Goal: Task Accomplishment & Management: Use online tool/utility

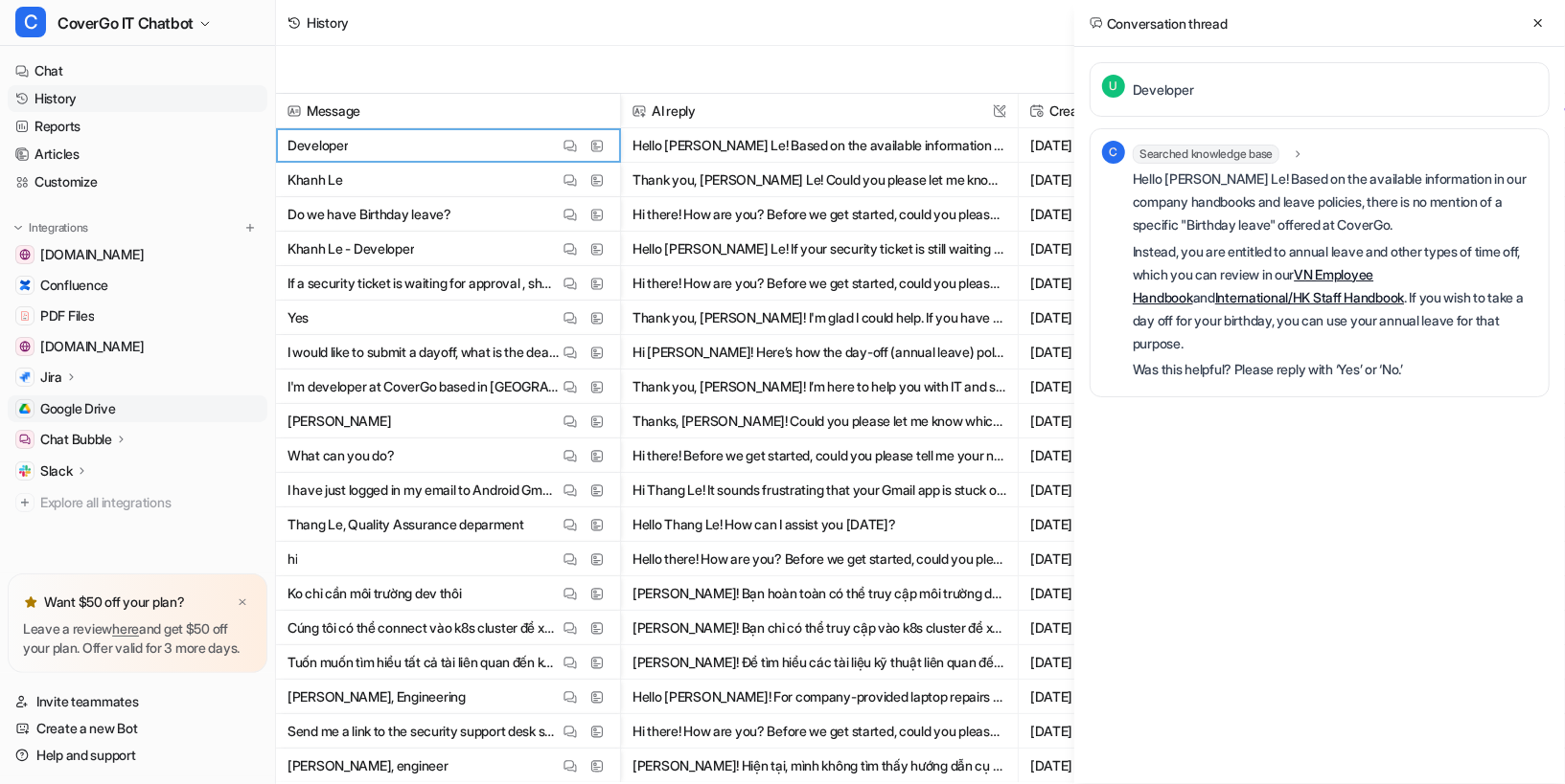
click at [91, 395] on link "Google Drive" at bounding box center [137, 409] width 260 height 27
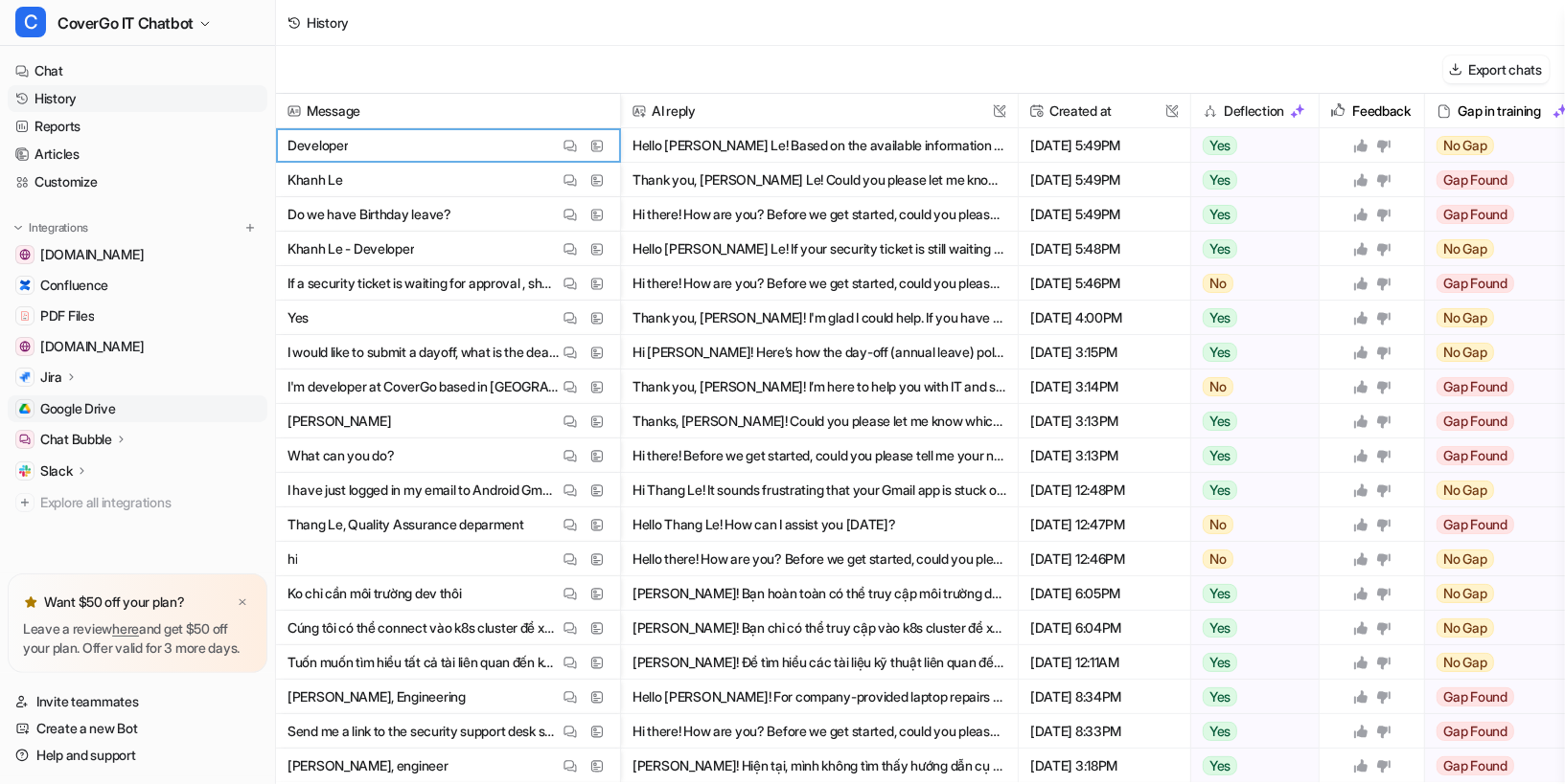
click at [120, 396] on link "Google Drive" at bounding box center [137, 409] width 260 height 27
click at [126, 412] on link "Google Drive" at bounding box center [137, 409] width 260 height 27
click at [73, 399] on span "Google Drive" at bounding box center [78, 409] width 75 height 19
click at [79, 399] on span "Google Drive" at bounding box center [78, 409] width 75 height 19
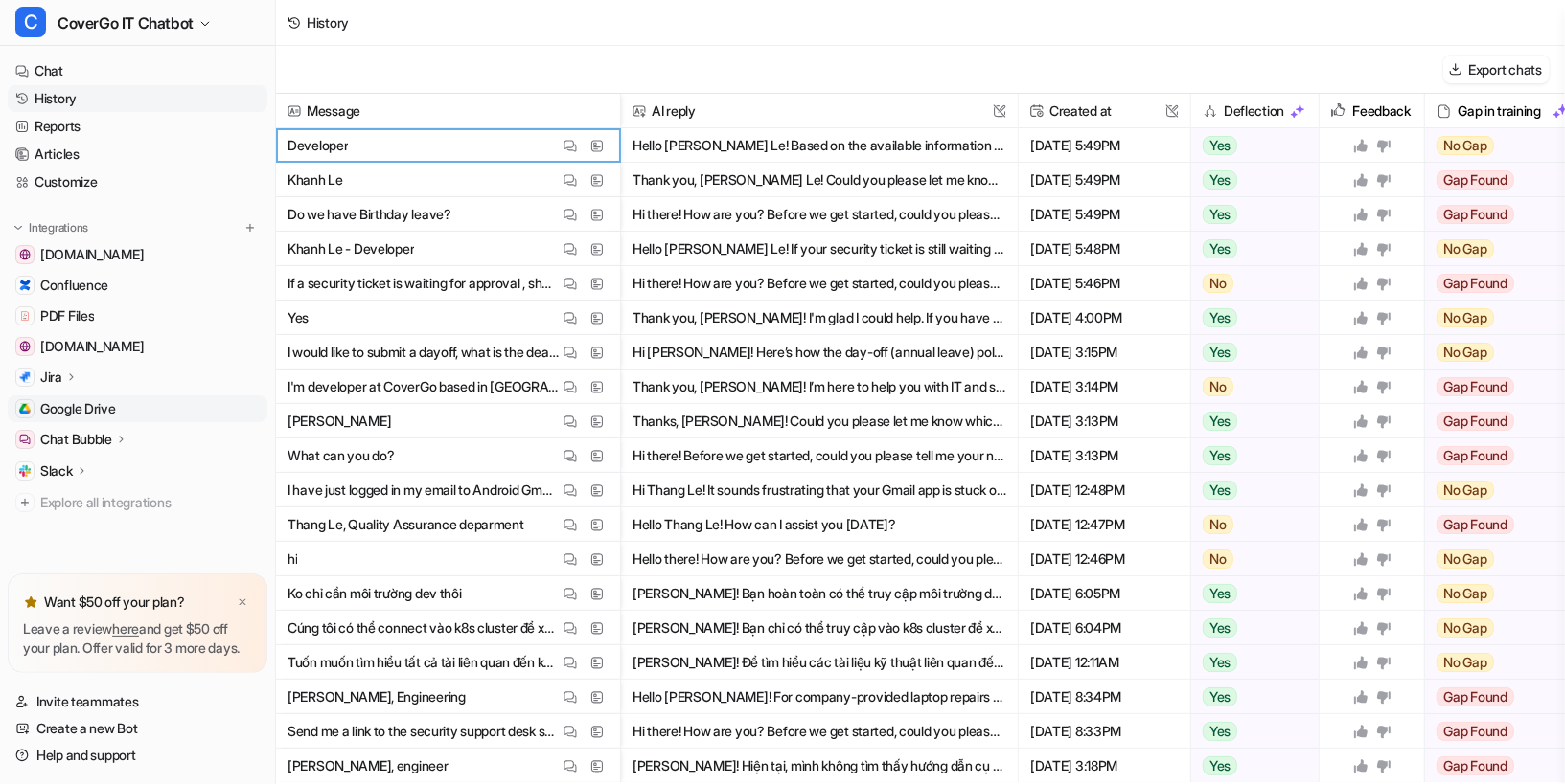
click at [69, 399] on span "Google Drive" at bounding box center [78, 409] width 75 height 19
click at [109, 113] on link "Reports" at bounding box center [137, 126] width 260 height 27
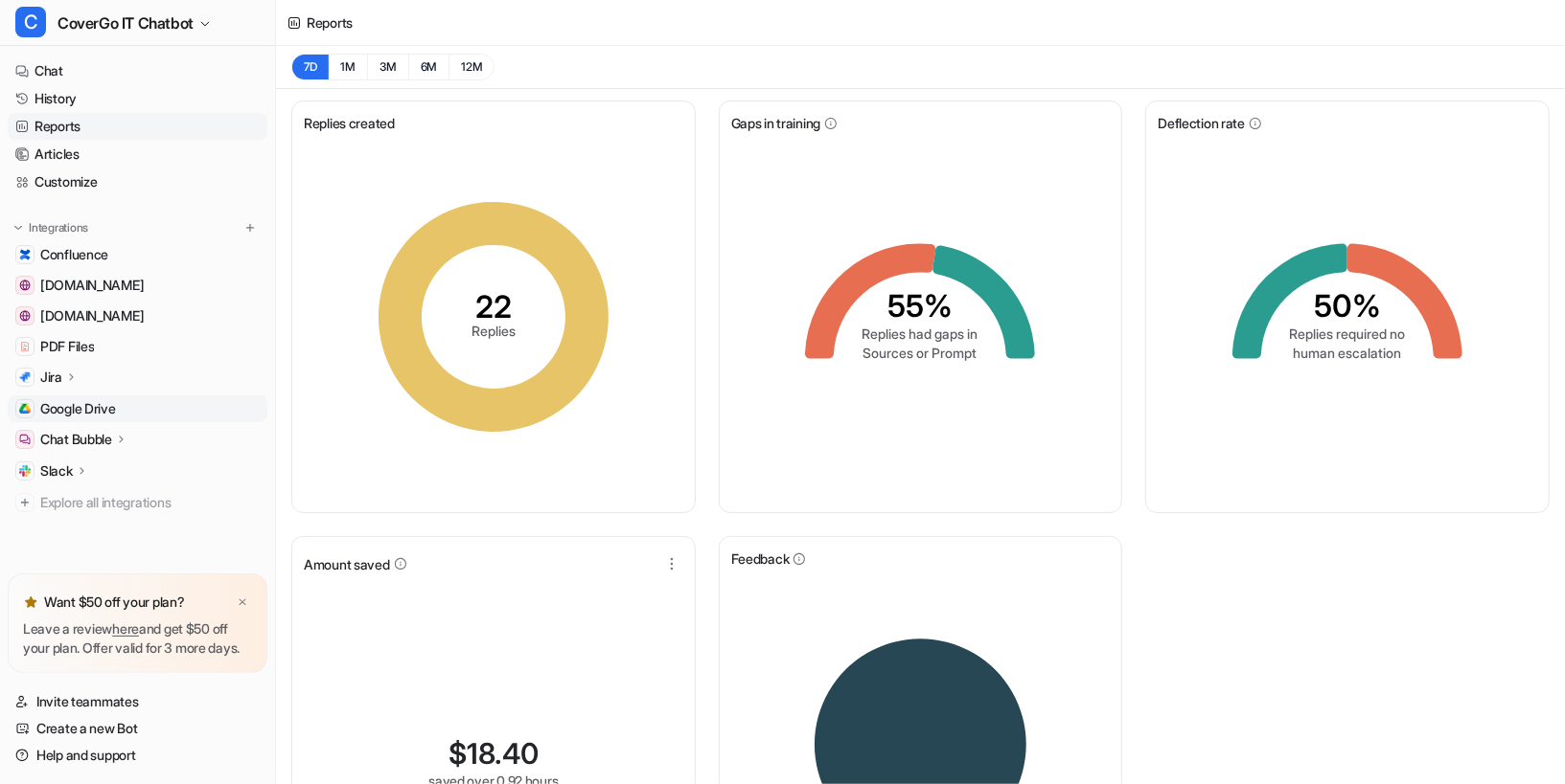
click at [70, 408] on span "Google Drive" at bounding box center [78, 409] width 75 height 19
click at [52, 406] on span "Google Drive" at bounding box center [78, 409] width 75 height 19
click at [116, 410] on span "Google Drive" at bounding box center [78, 409] width 75 height 19
click at [76, 758] on link "Help and support" at bounding box center [137, 756] width 260 height 27
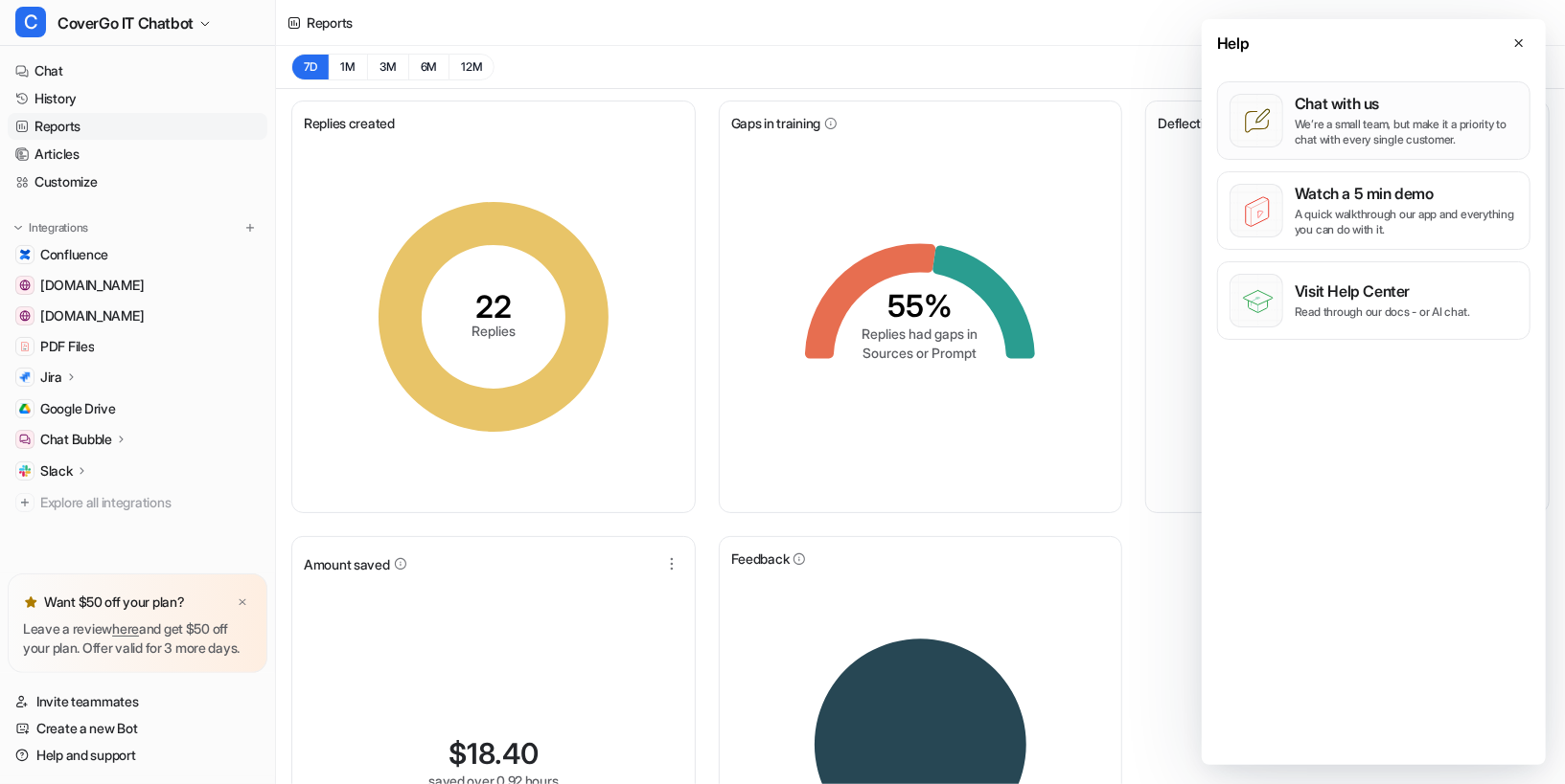
click at [1417, 123] on p "We’re a small team, but make it a priority to chat with every single customer." at bounding box center [1406, 132] width 223 height 31
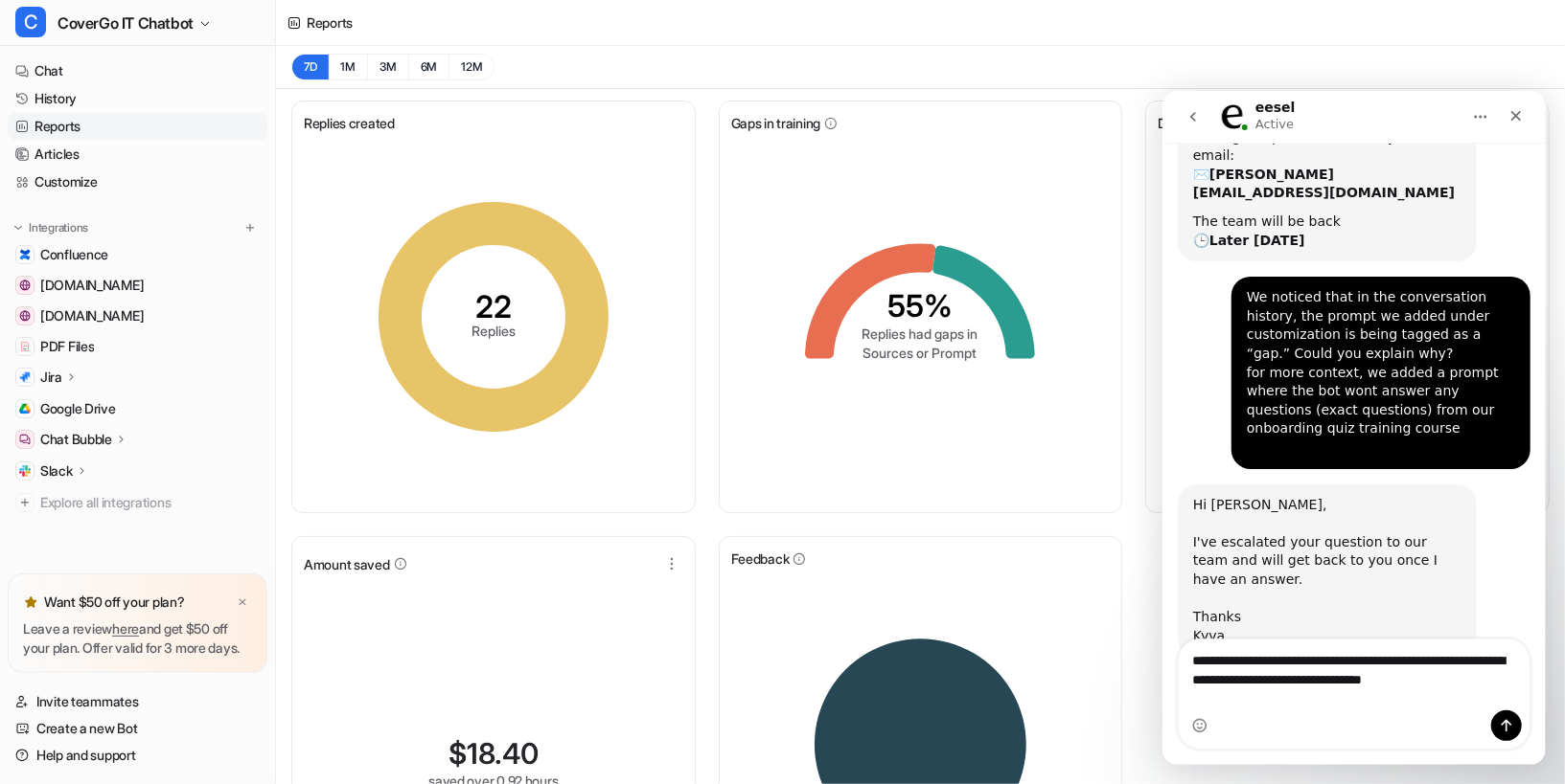
scroll to position [161, 0]
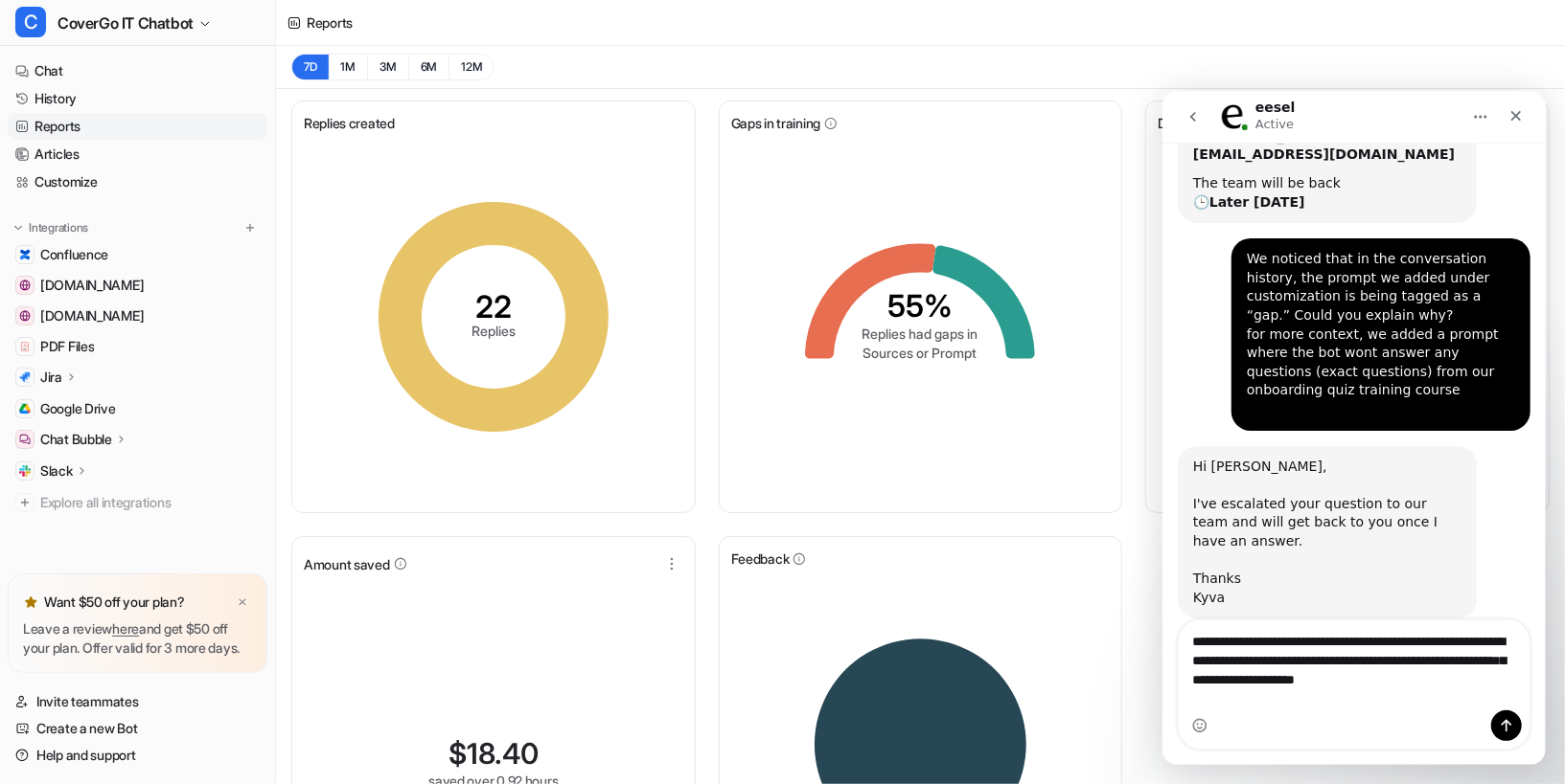
type textarea "**********"
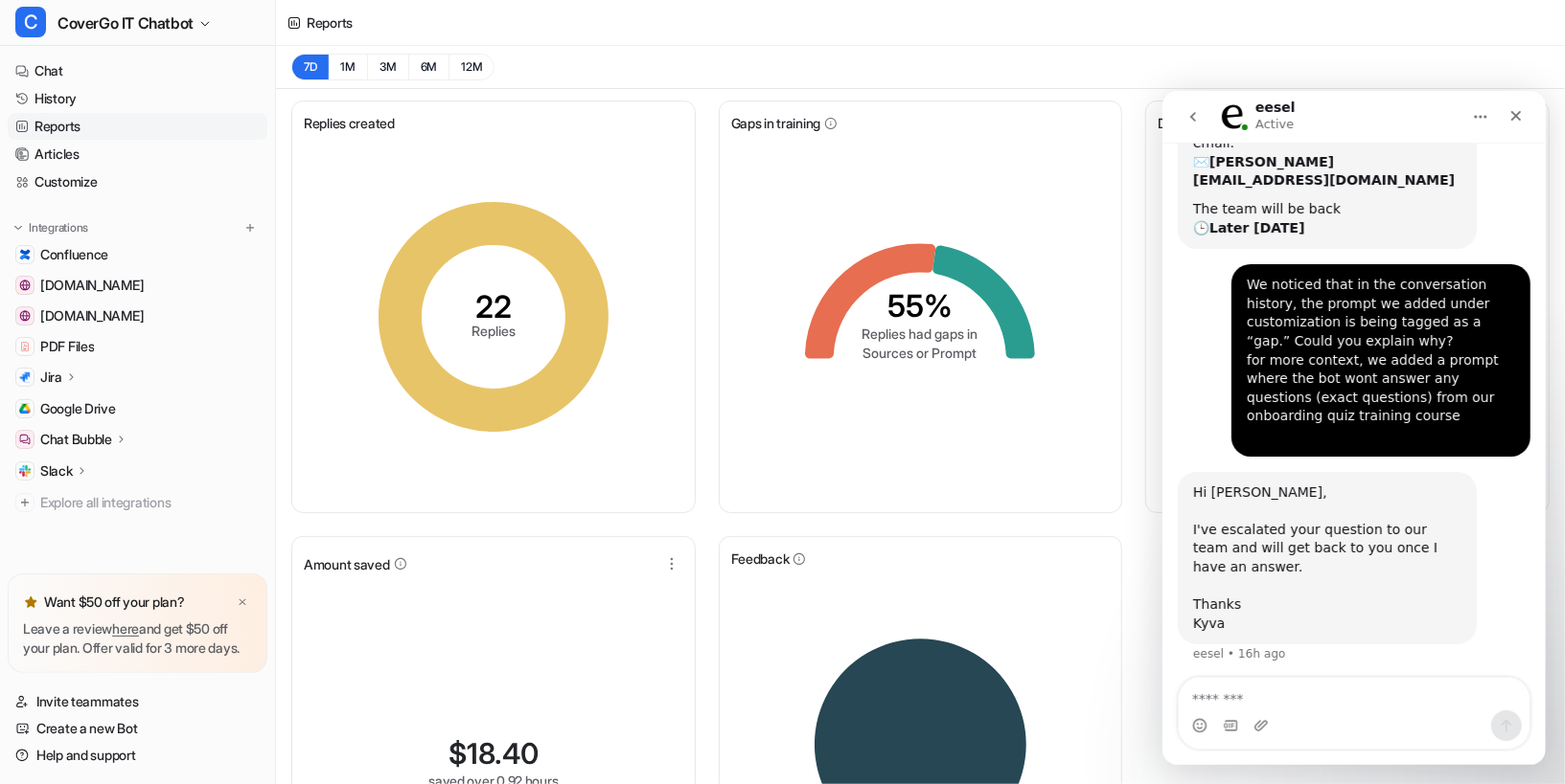
scroll to position [287, 0]
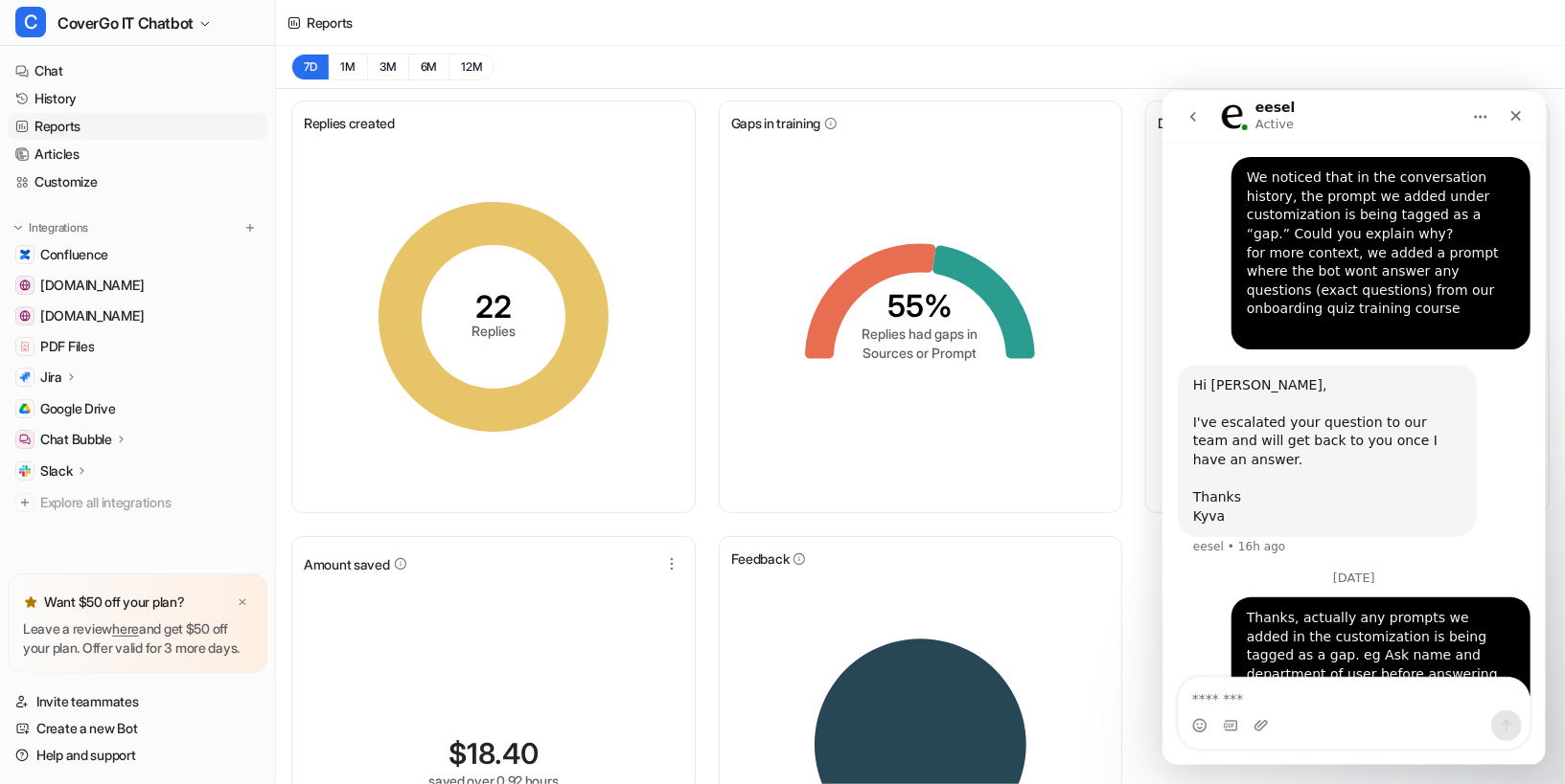
click at [1211, 38] on div "Reports" at bounding box center [920, 23] width 1289 height 46
click at [63, 424] on ul "Confluence community.atlassian.com support.atlassian.com PDF Files Jira Overvie…" at bounding box center [137, 378] width 260 height 275
click at [63, 414] on span "Google Drive" at bounding box center [78, 409] width 75 height 19
click at [1507, 120] on icon "Close" at bounding box center [1515, 115] width 15 height 15
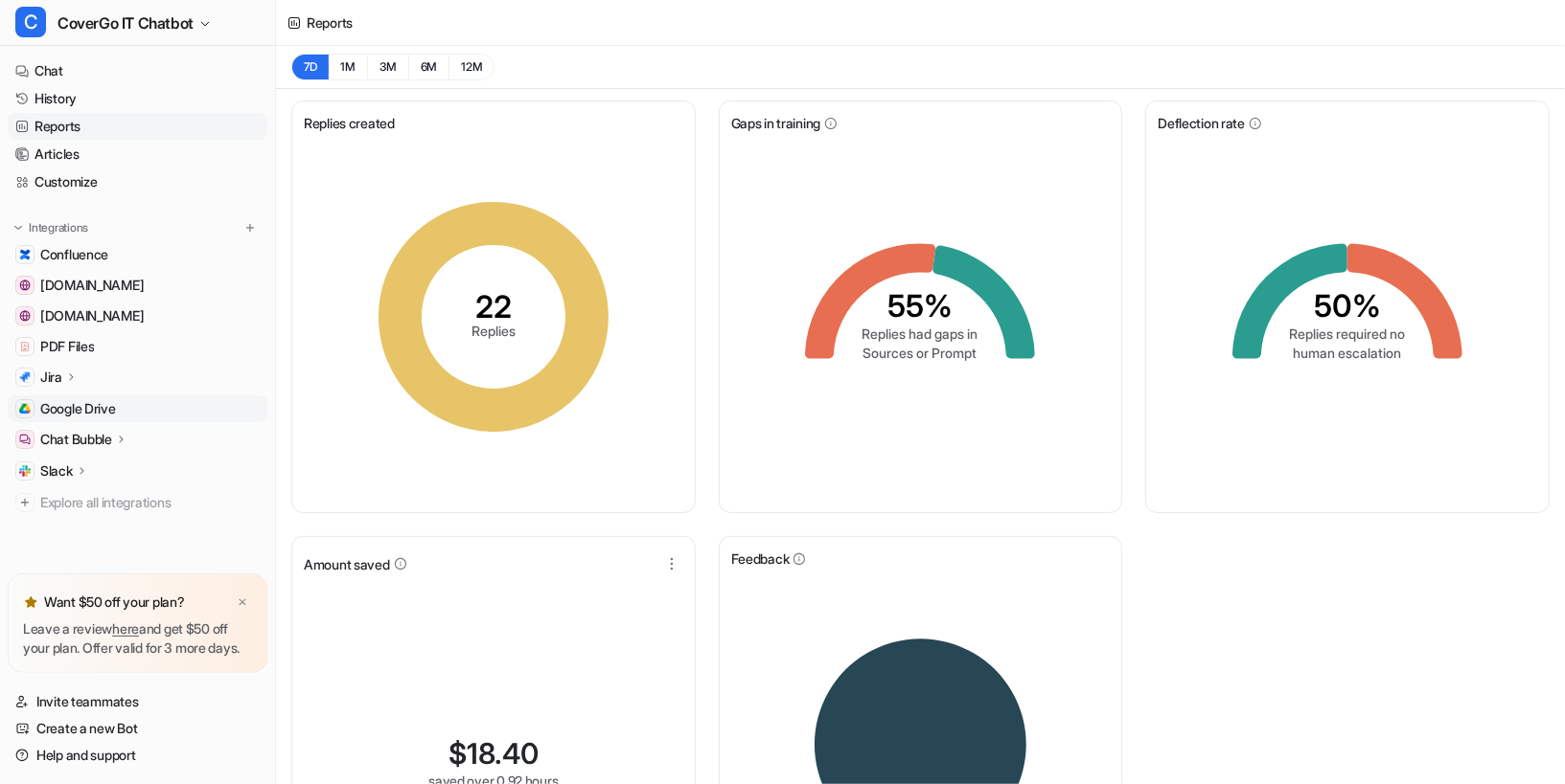
click at [116, 413] on span "Google Drive" at bounding box center [78, 409] width 75 height 19
click at [106, 417] on span "Google Drive" at bounding box center [78, 409] width 75 height 19
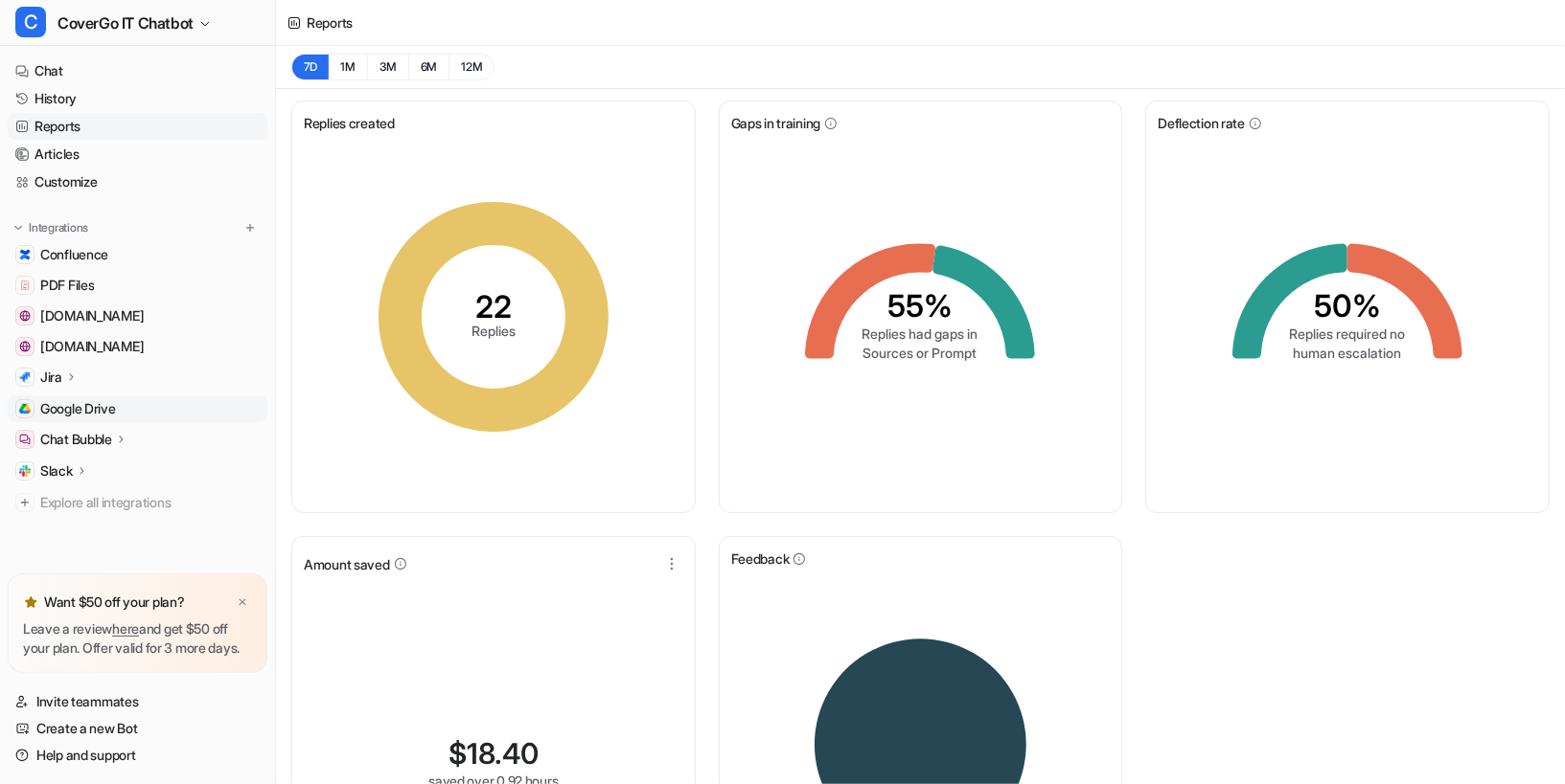
click at [71, 405] on span "Google Drive" at bounding box center [78, 409] width 75 height 19
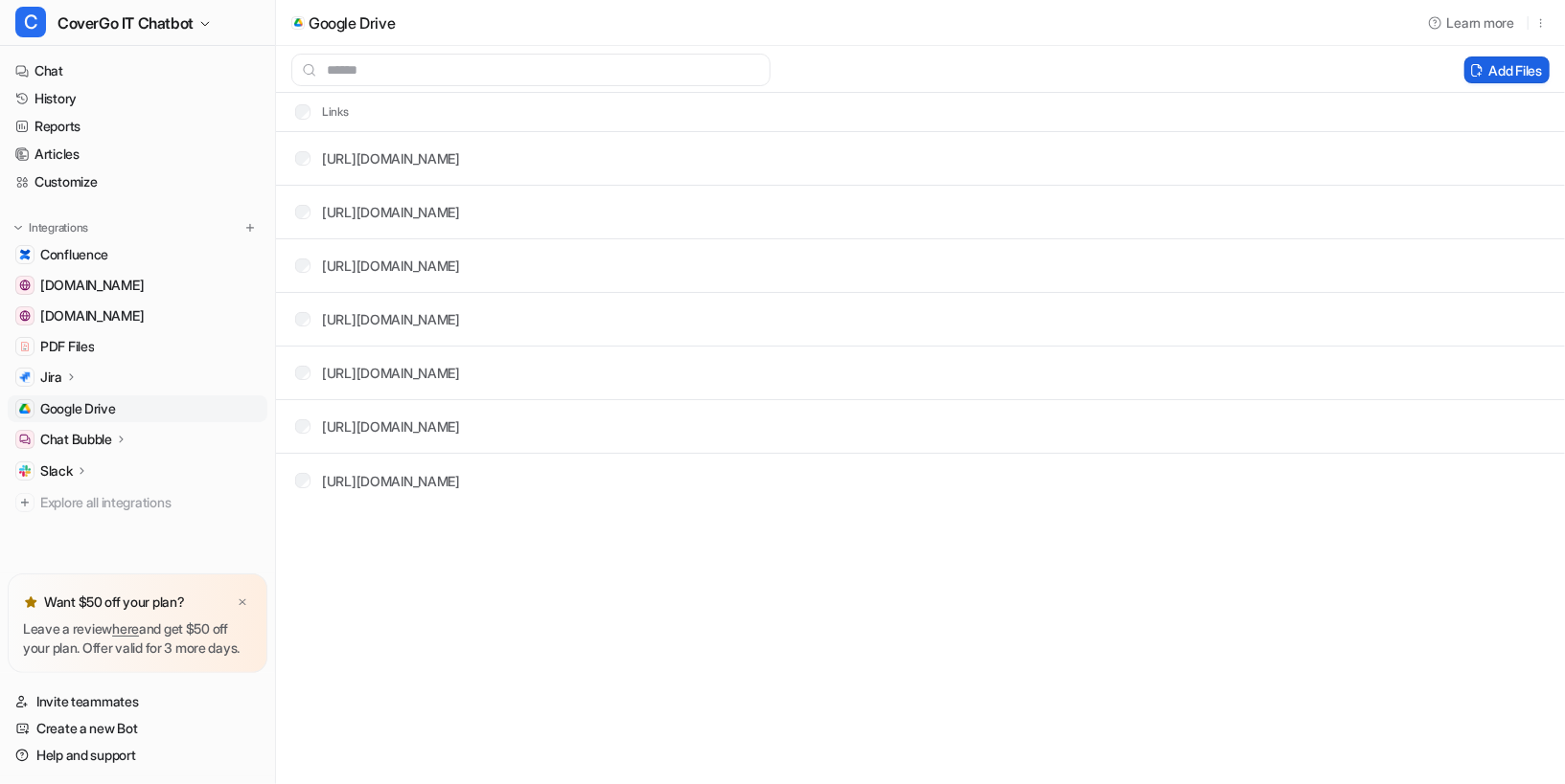
click at [1465, 79] on button "Add Files" at bounding box center [1507, 70] width 85 height 27
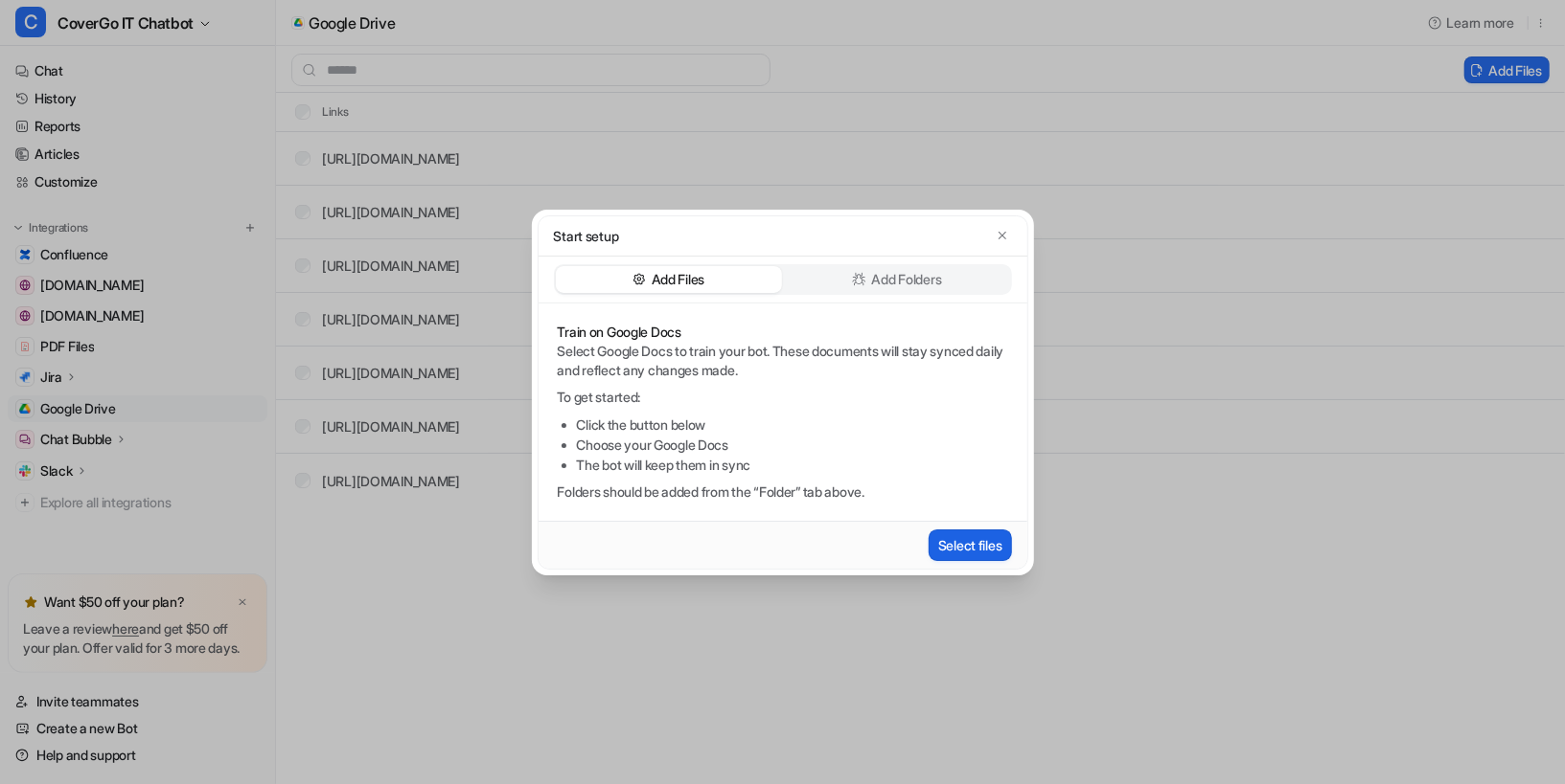
click at [1002, 541] on button "Select files" at bounding box center [970, 545] width 83 height 32
